Goal: Check status: Check status

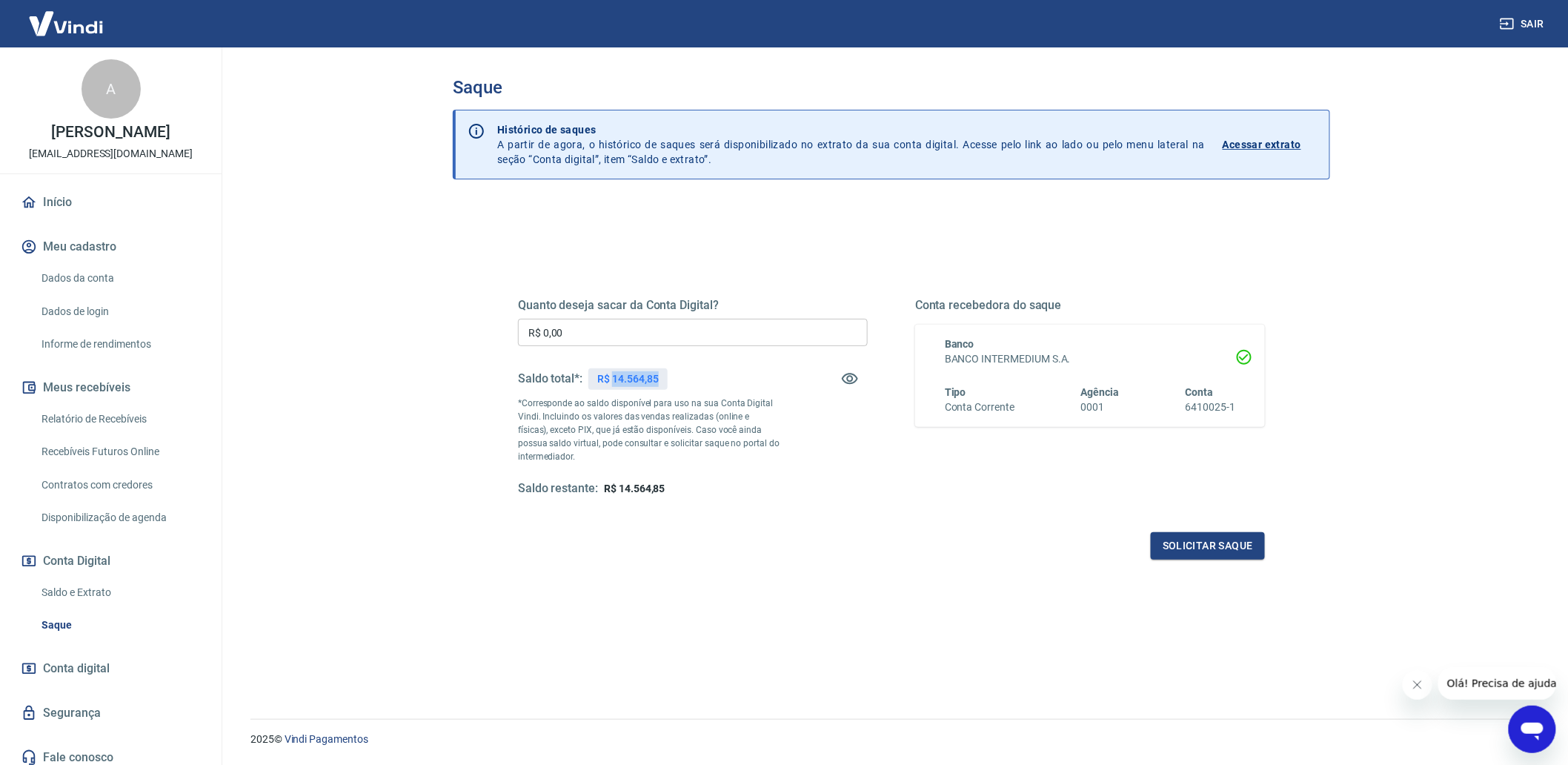
drag, startPoint x: 614, startPoint y: 374, endPoint x: 667, endPoint y: 376, distance: 53.0
click at [667, 376] on div "R$ 14.564,85" at bounding box center [628, 380] width 79 height 22
copy p "14.564,85"
click at [64, 601] on link "Saldo e Extrato" at bounding box center [120, 592] width 168 height 31
